Goal: Task Accomplishment & Management: Complete application form

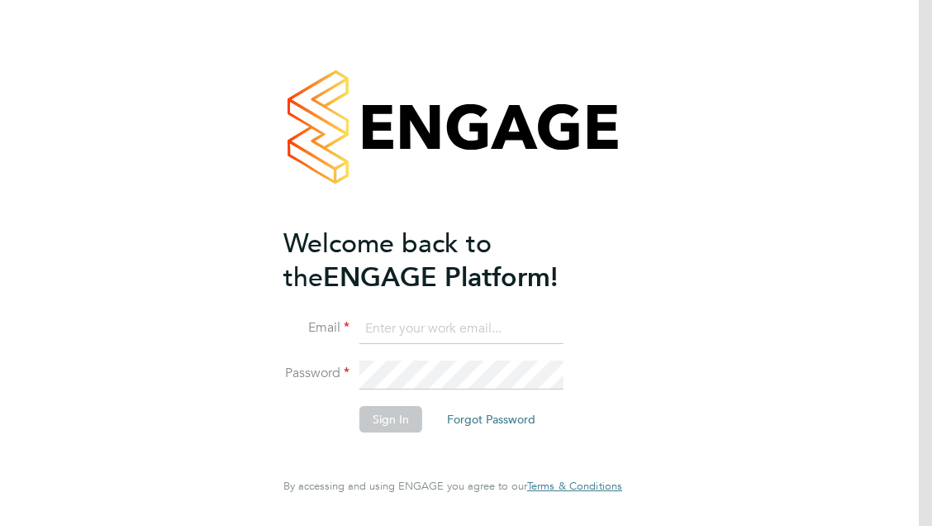
click at [394, 309] on ng-template "Welcome back to the ENGAGE Platform! Email Password Sign In Forgot Password" at bounding box center [444, 337] width 322 height 222
click at [391, 321] on input at bounding box center [461, 329] width 204 height 30
type input "nicole.nyamwiza@port.ac.uk"
drag, startPoint x: 547, startPoint y: 335, endPoint x: 290, endPoint y: 307, distance: 258.4
click at [290, 307] on ng-template "Welcome back to the ENGAGE Platform! Email nicole.nyamwiza@port.ac.uk Password …" at bounding box center [444, 337] width 322 height 222
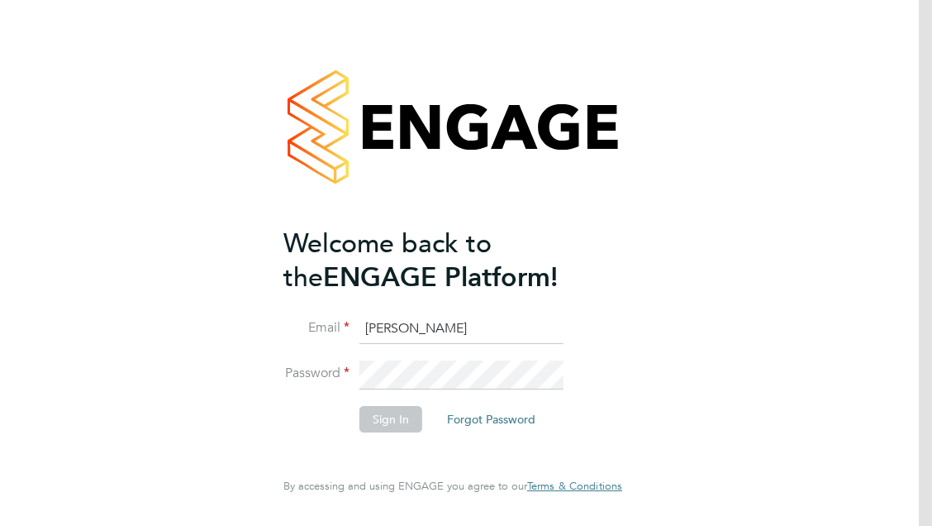
type input "nicolenyamwiza@gmail.com"
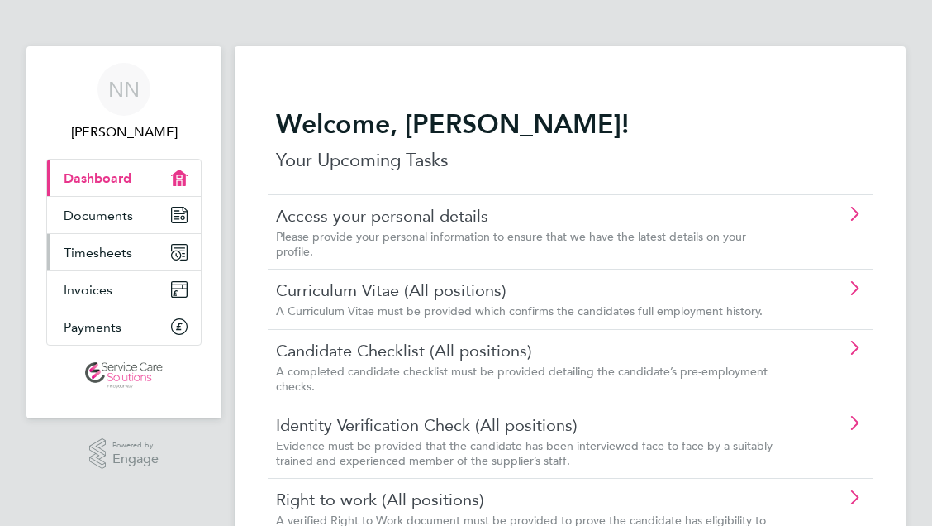
click at [91, 242] on link "Timesheets" at bounding box center [124, 252] width 154 height 36
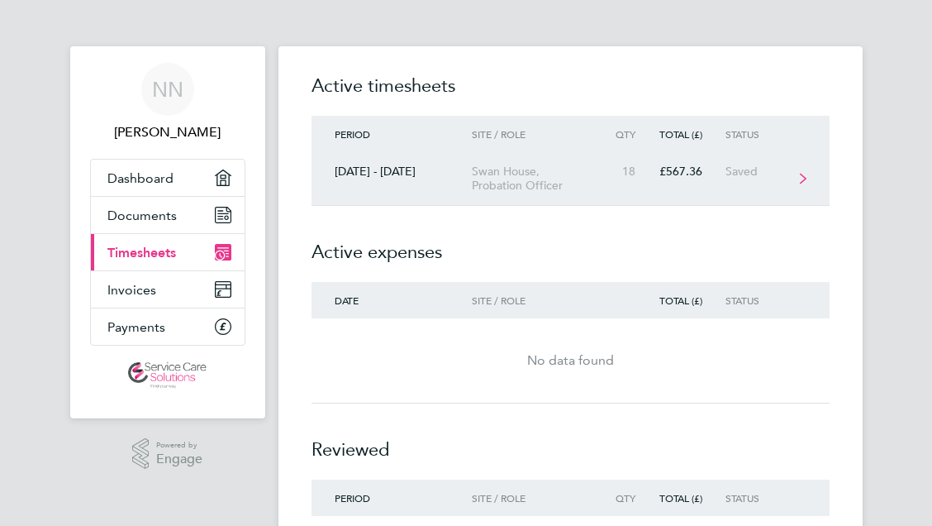
click at [573, 188] on div "Swan House, Probation Officer" at bounding box center [539, 178] width 135 height 28
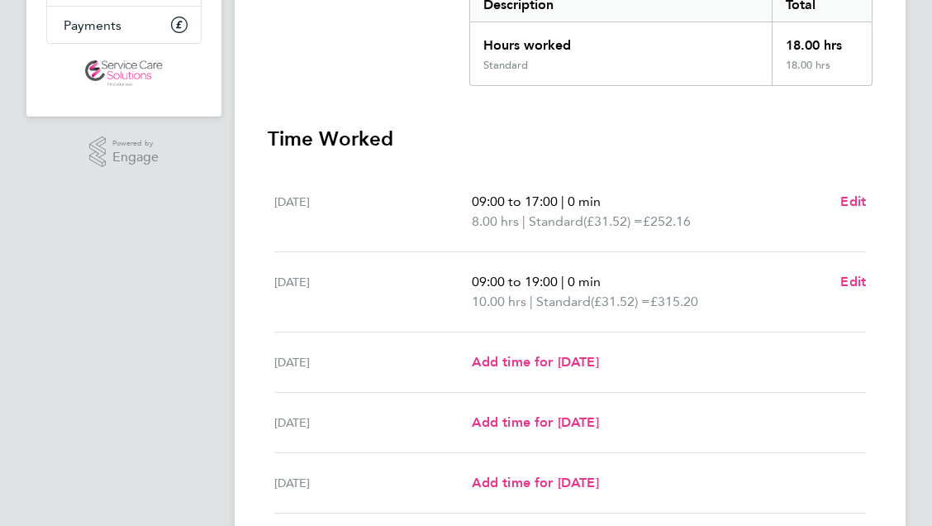
scroll to position [331, 0]
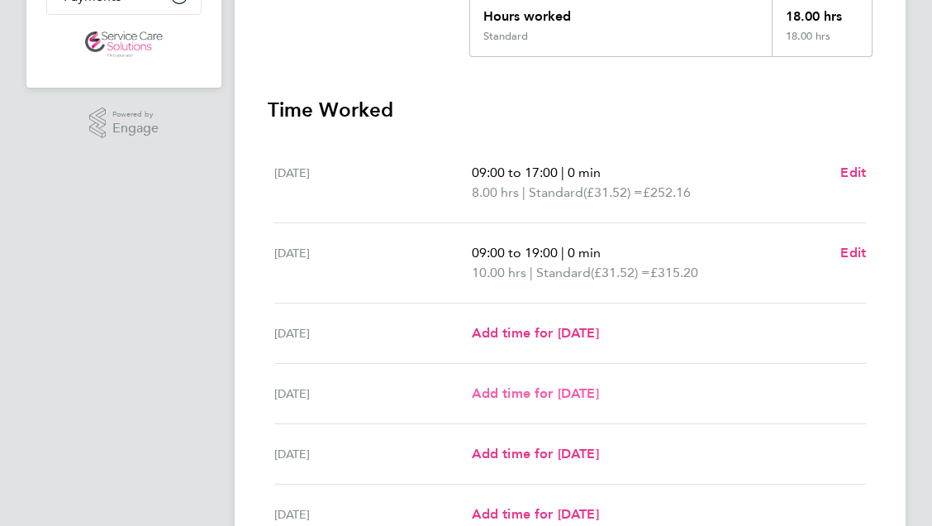
click at [521, 386] on span "Add time for [DATE]" at bounding box center [535, 393] width 127 height 16
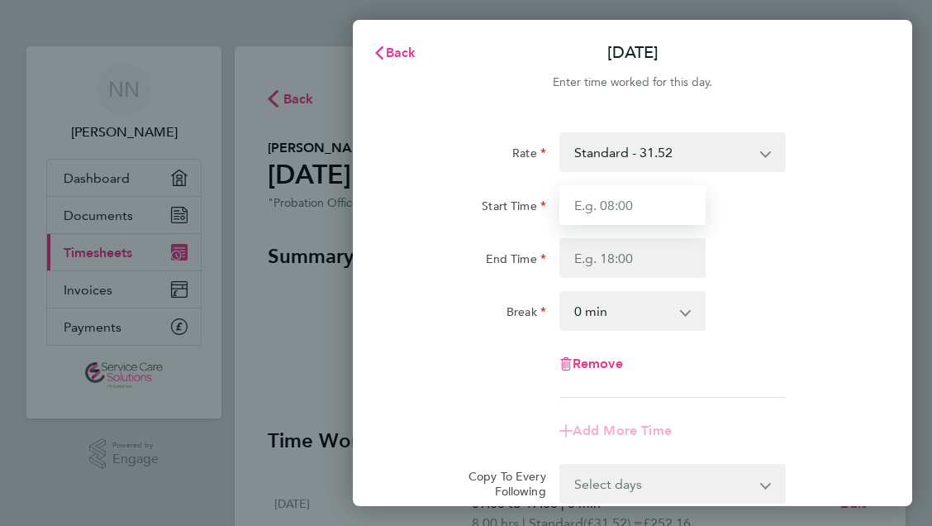
click at [626, 206] on input "Start Time" at bounding box center [632, 205] width 147 height 40
type input "09:00"
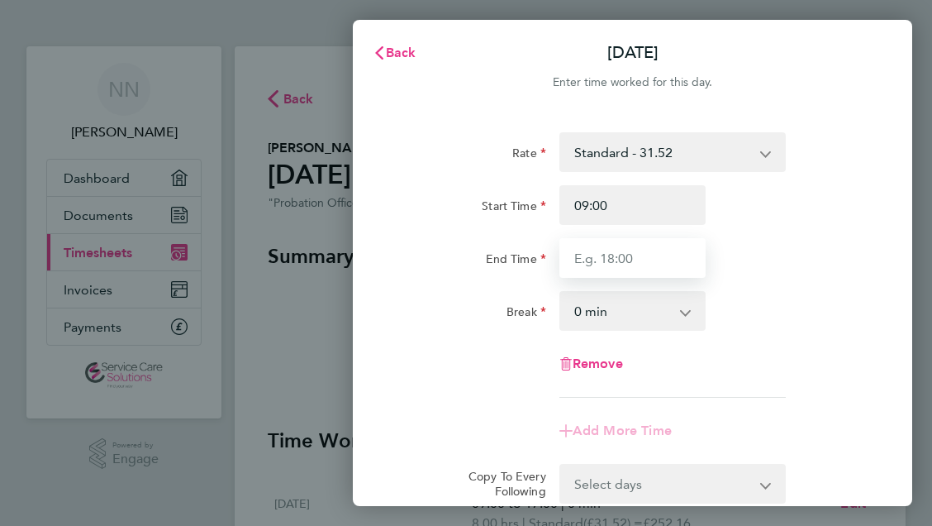
type input "19:00"
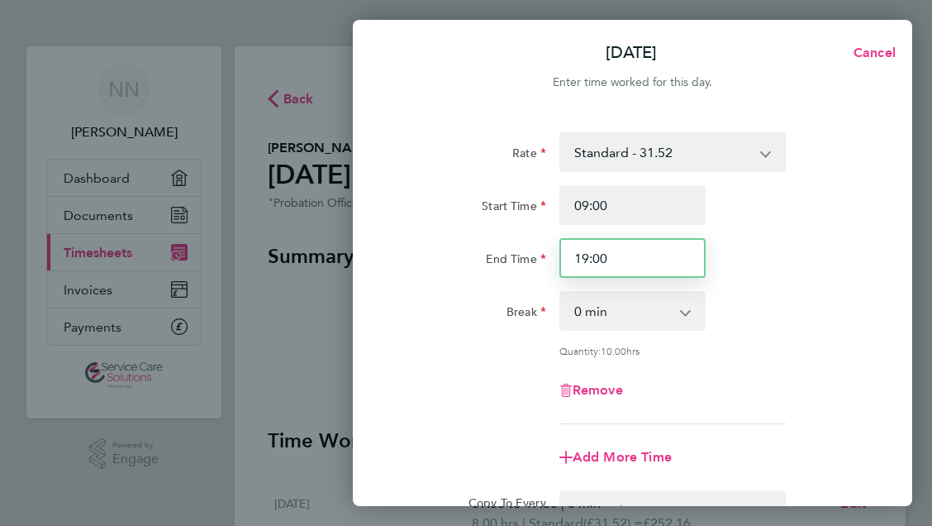
drag, startPoint x: 592, startPoint y: 254, endPoint x: 521, endPoint y: 254, distance: 70.2
click at [521, 254] on div "End Time 19:00" at bounding box center [633, 258] width 480 height 40
type input "11:00"
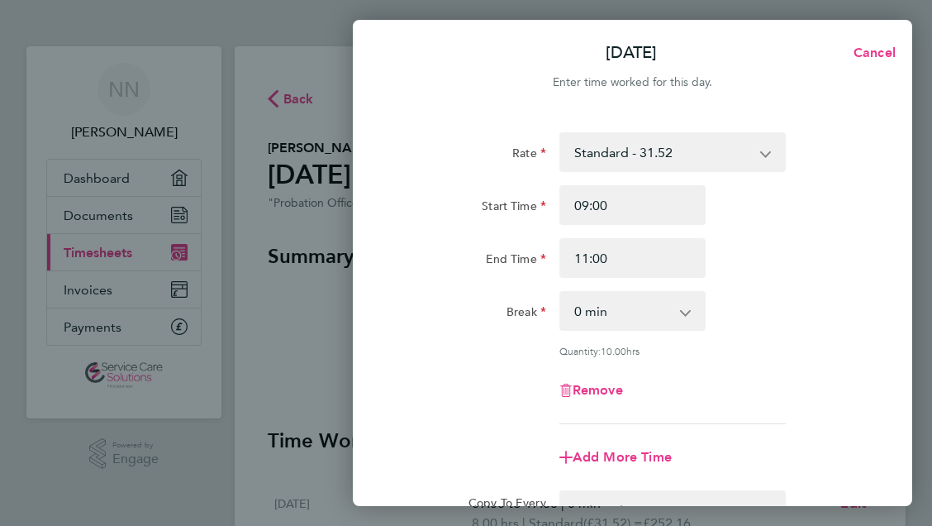
click at [426, 329] on div "Break" at bounding box center [473, 311] width 160 height 40
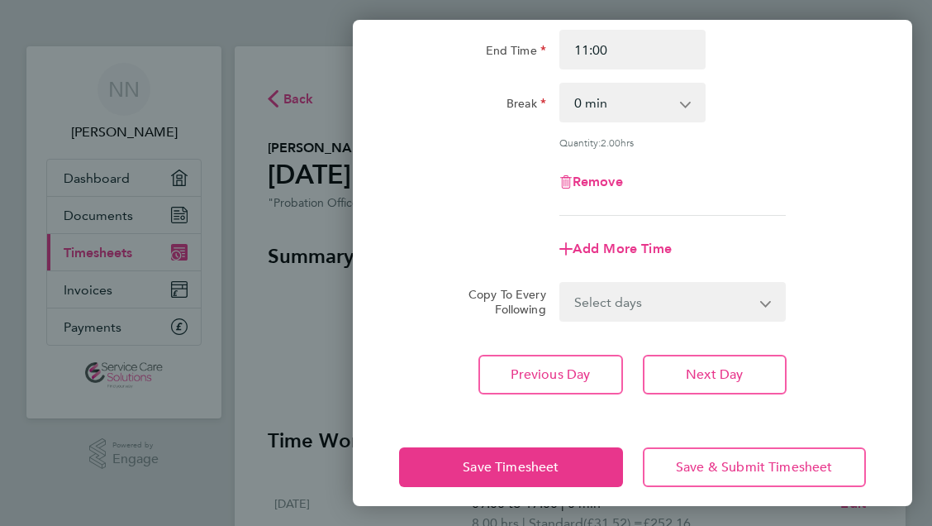
scroll to position [221, 0]
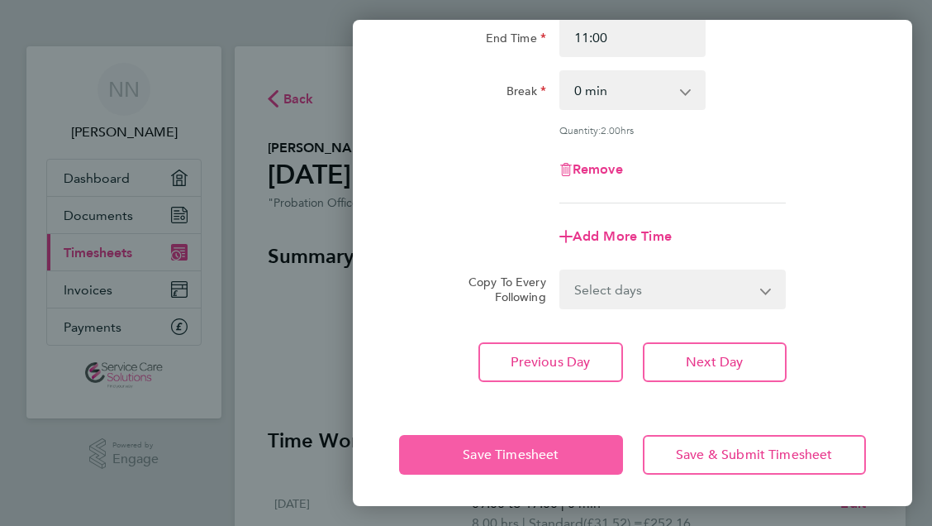
click at [455, 444] on button "Save Timesheet" at bounding box center [510, 455] width 223 height 40
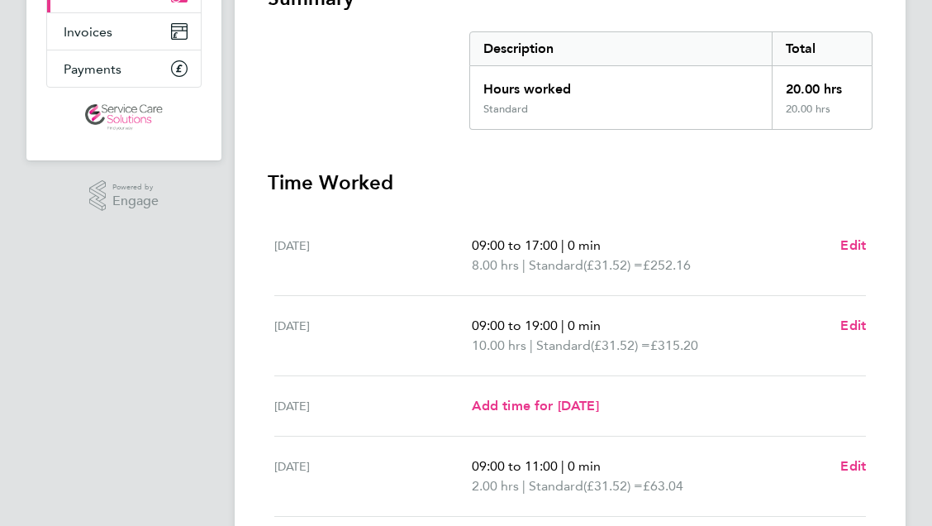
scroll to position [331, 0]
